Goal: Information Seeking & Learning: Learn about a topic

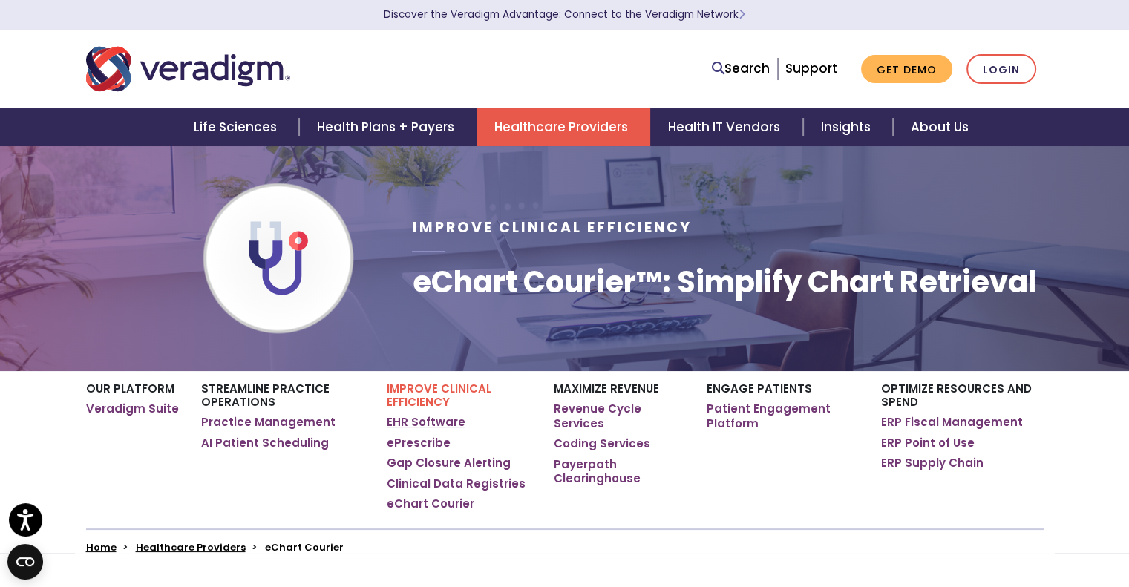
click at [436, 430] on link "EHR Software" at bounding box center [426, 422] width 79 height 15
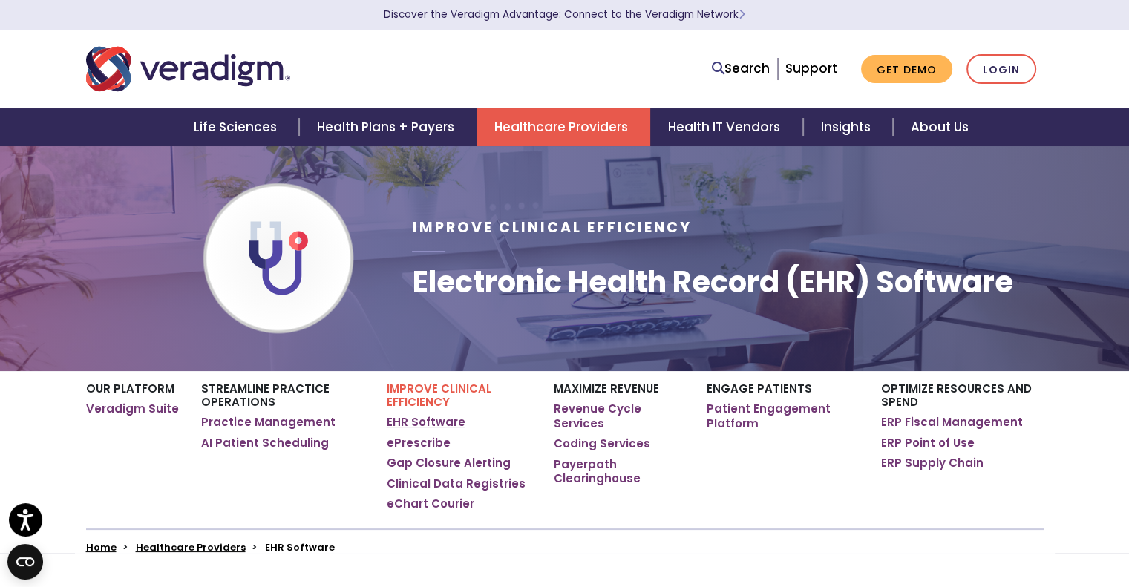
click at [451, 422] on link "EHR Software" at bounding box center [426, 422] width 79 height 15
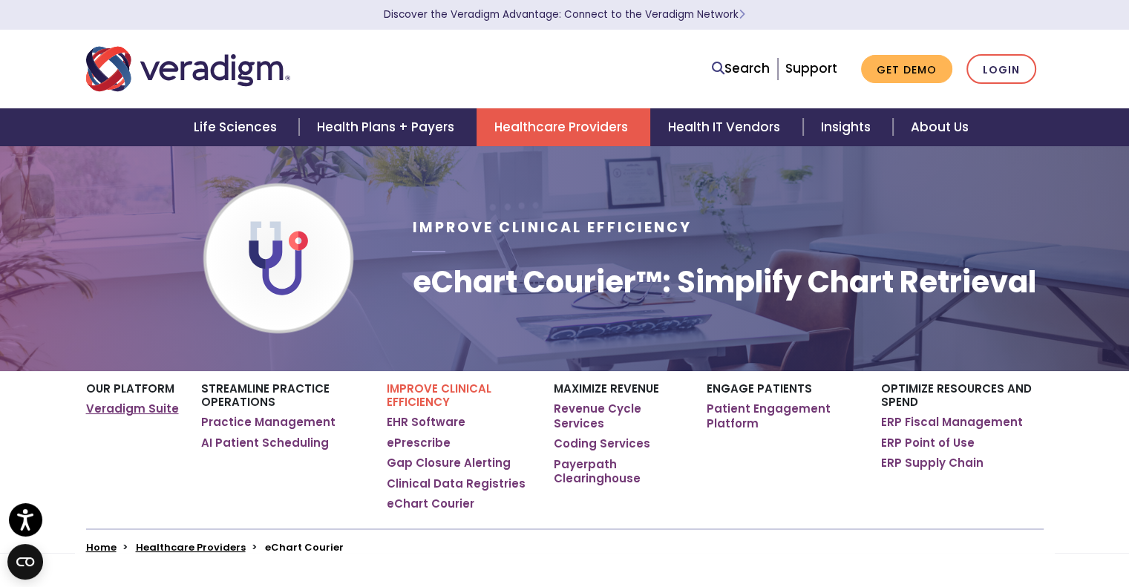
click at [163, 406] on link "Veradigm Suite" at bounding box center [132, 409] width 93 height 15
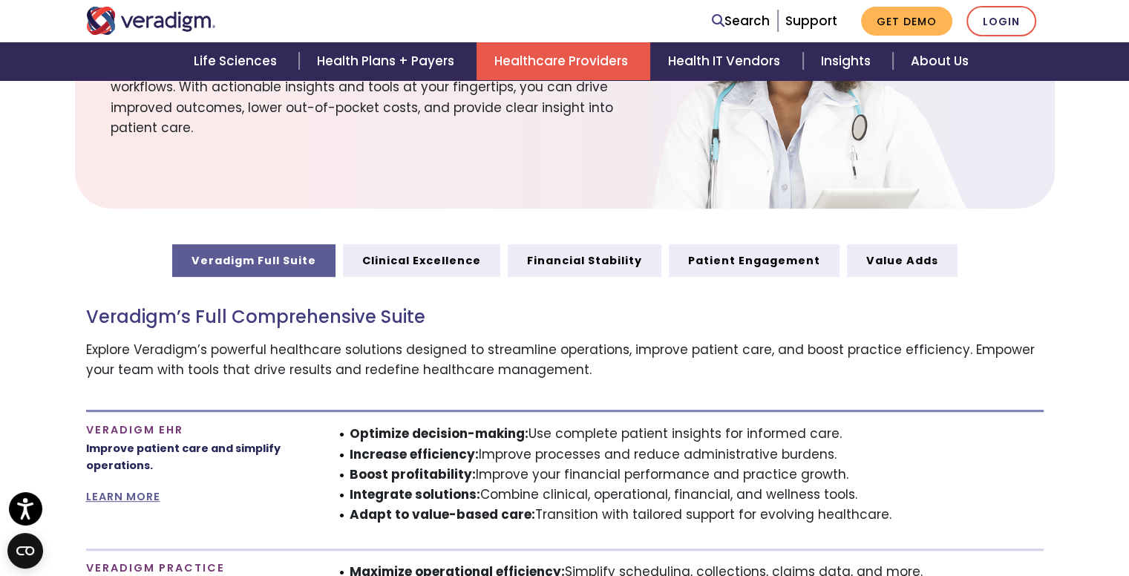
scroll to position [624, 0]
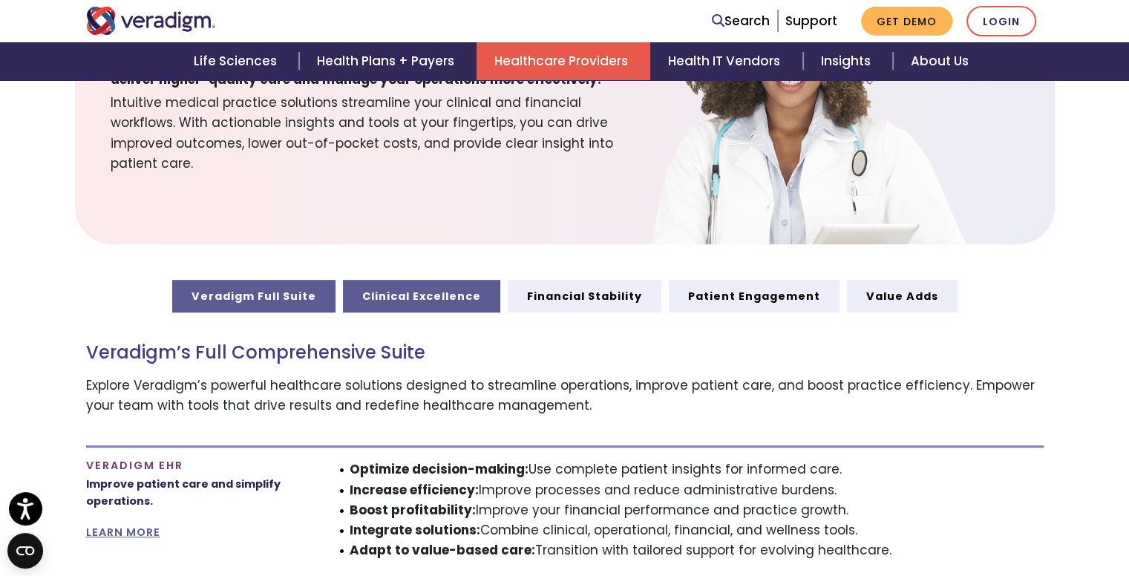
click at [472, 295] on link "Clinical Excellence" at bounding box center [421, 296] width 157 height 33
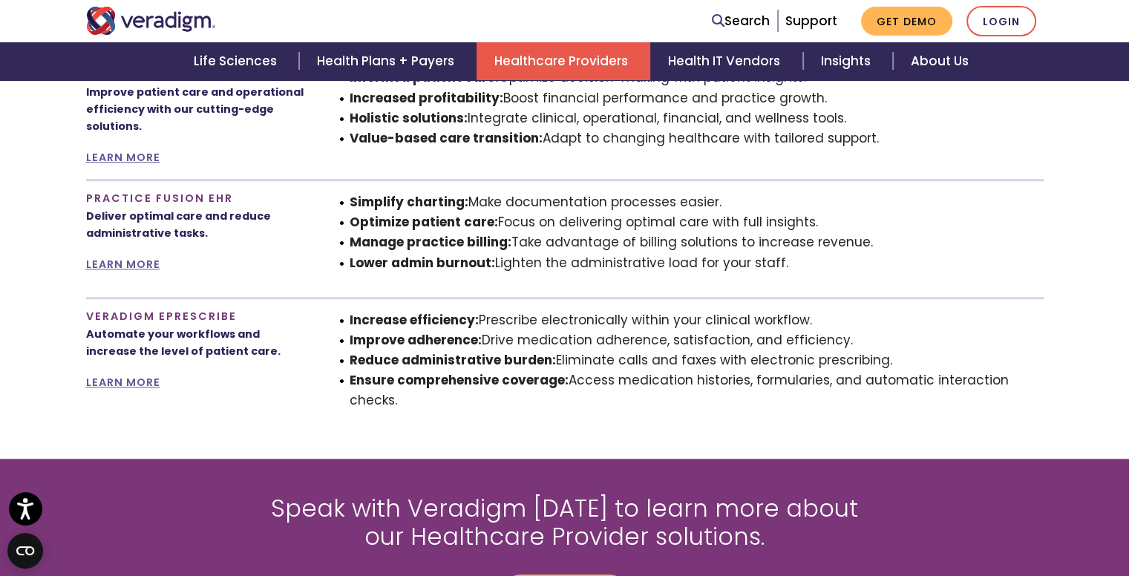
scroll to position [1034, 0]
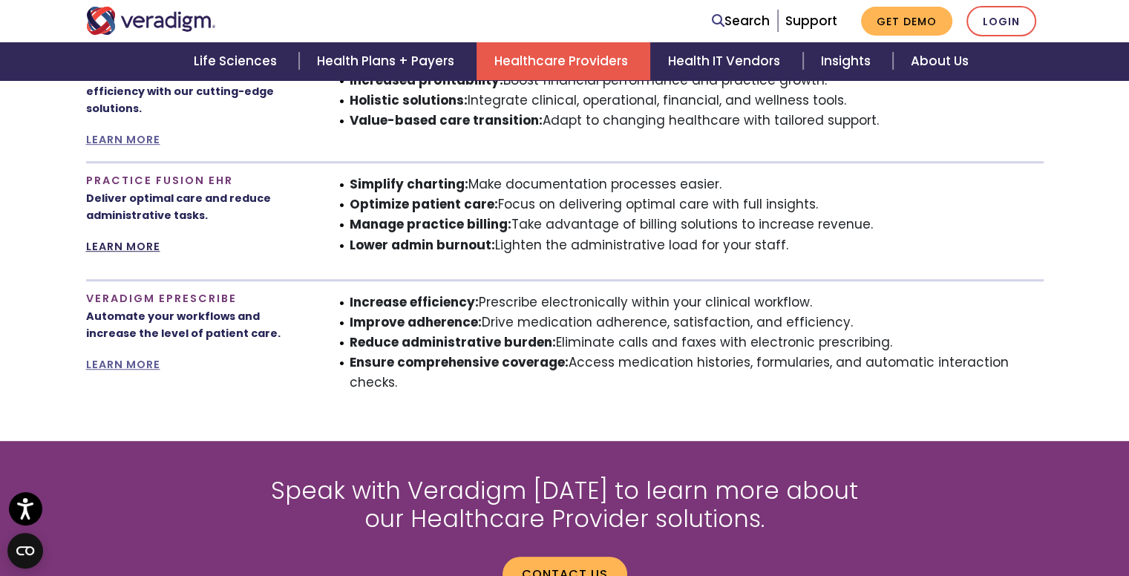
click at [137, 248] on link "LEARN MORE" at bounding box center [123, 246] width 74 height 15
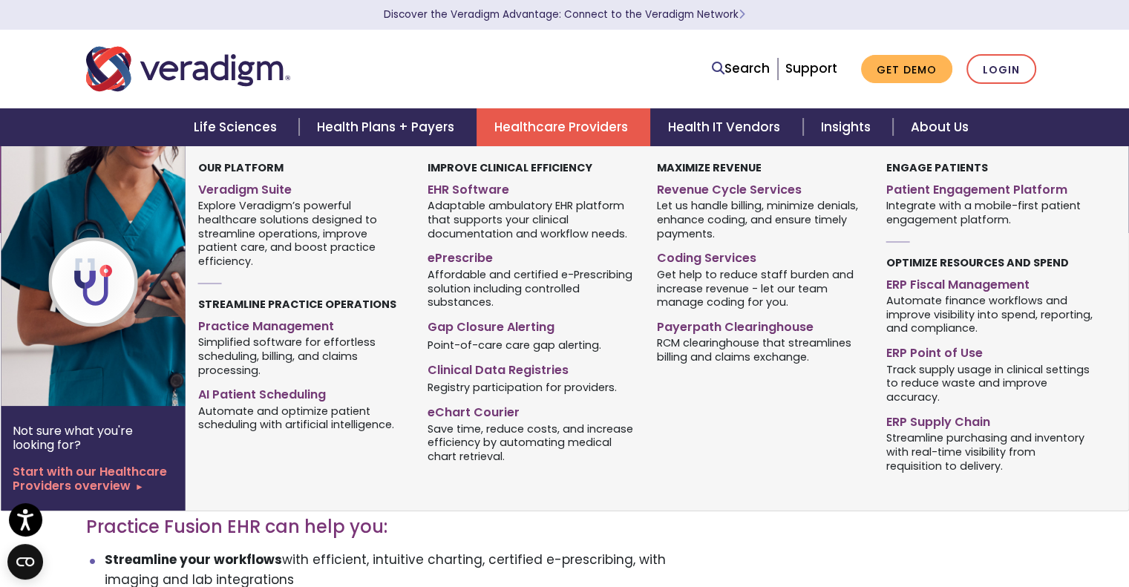
click at [555, 131] on link "Healthcare Providers" at bounding box center [564, 127] width 174 height 38
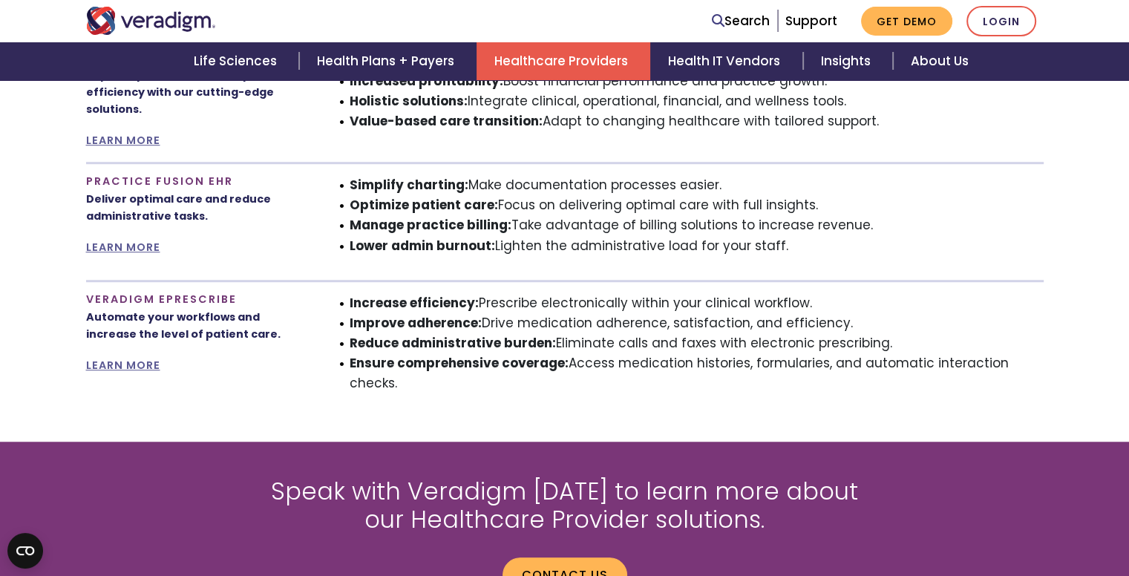
scroll to position [624, 0]
